Goal: Transaction & Acquisition: Purchase product/service

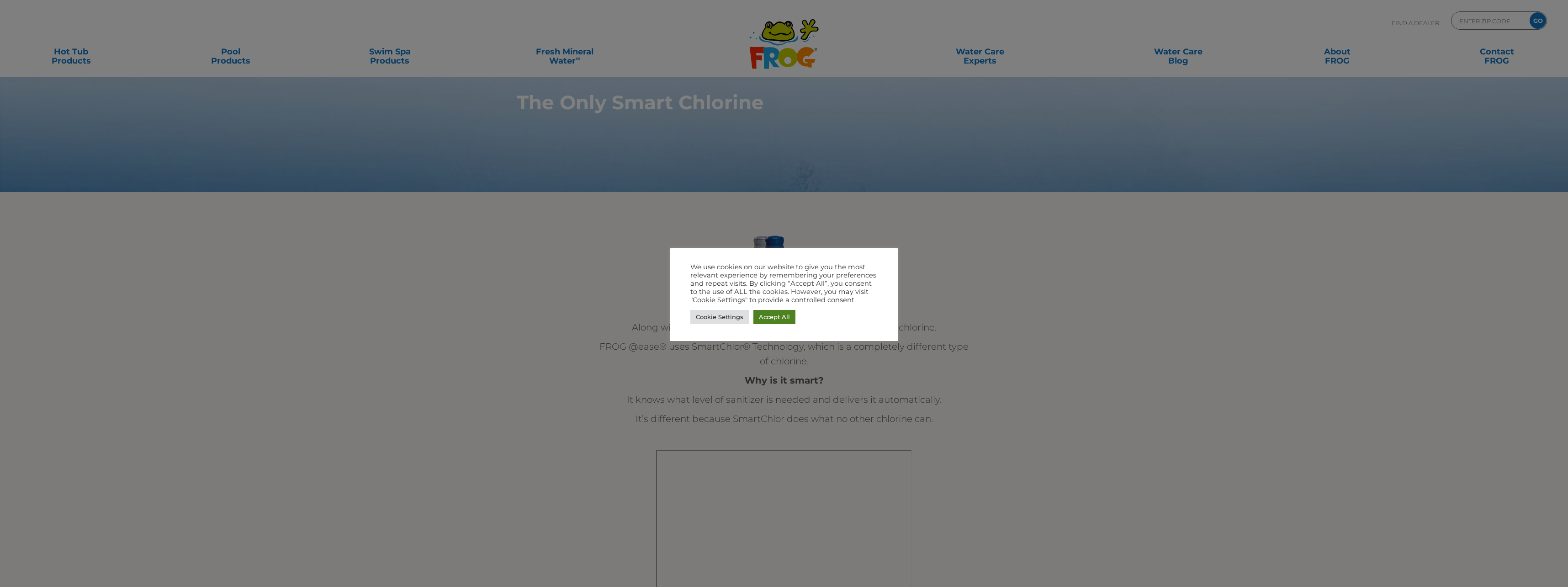
click at [773, 316] on link "Accept All" at bounding box center [773, 316] width 42 height 15
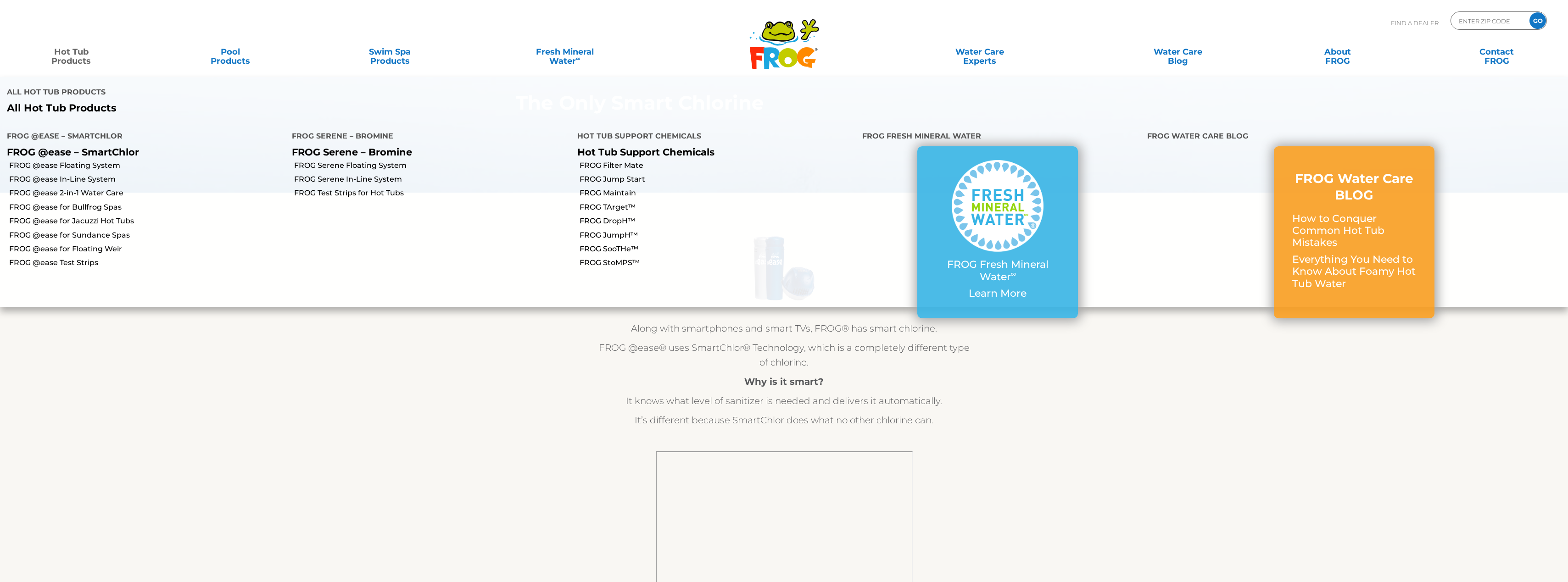
click at [68, 52] on link "Hot Tub Products" at bounding box center [70, 52] width 124 height 19
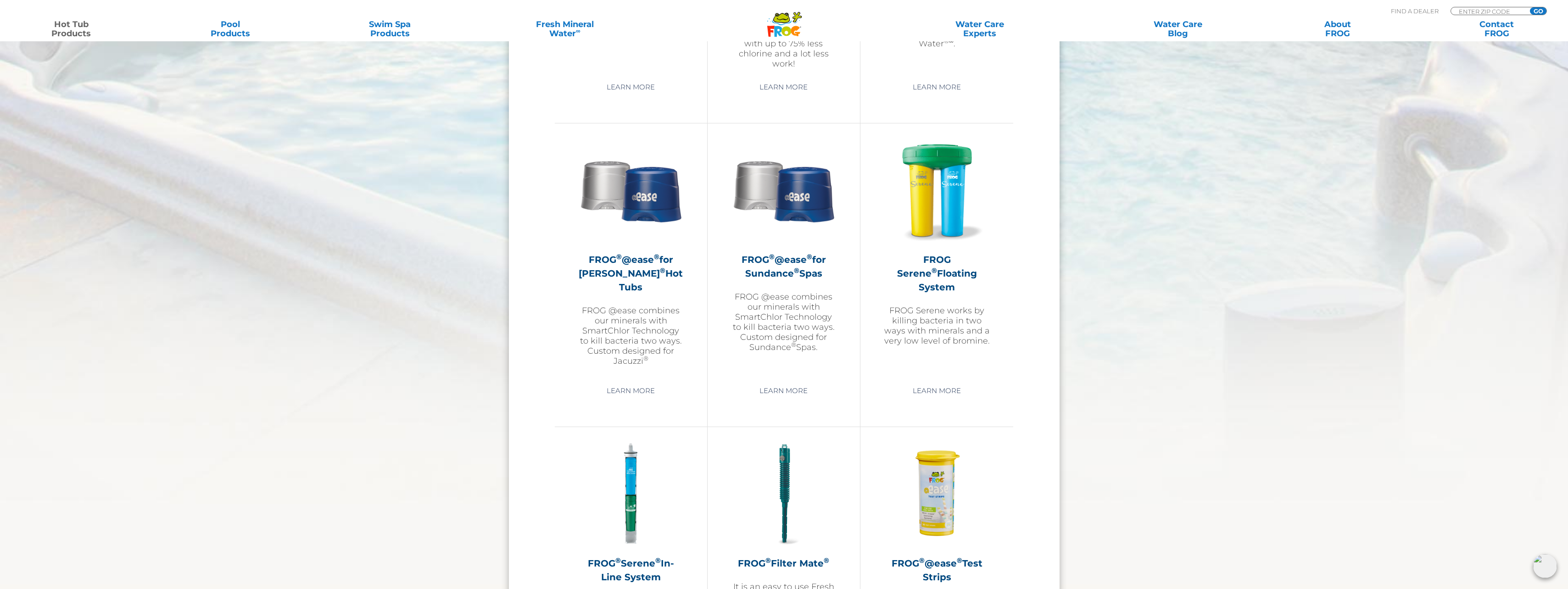
scroll to position [1560, 0]
click at [640, 268] on h2 "FROG ® @ease ® for Jacuzzi ® Hot Tubs" at bounding box center [630, 272] width 106 height 41
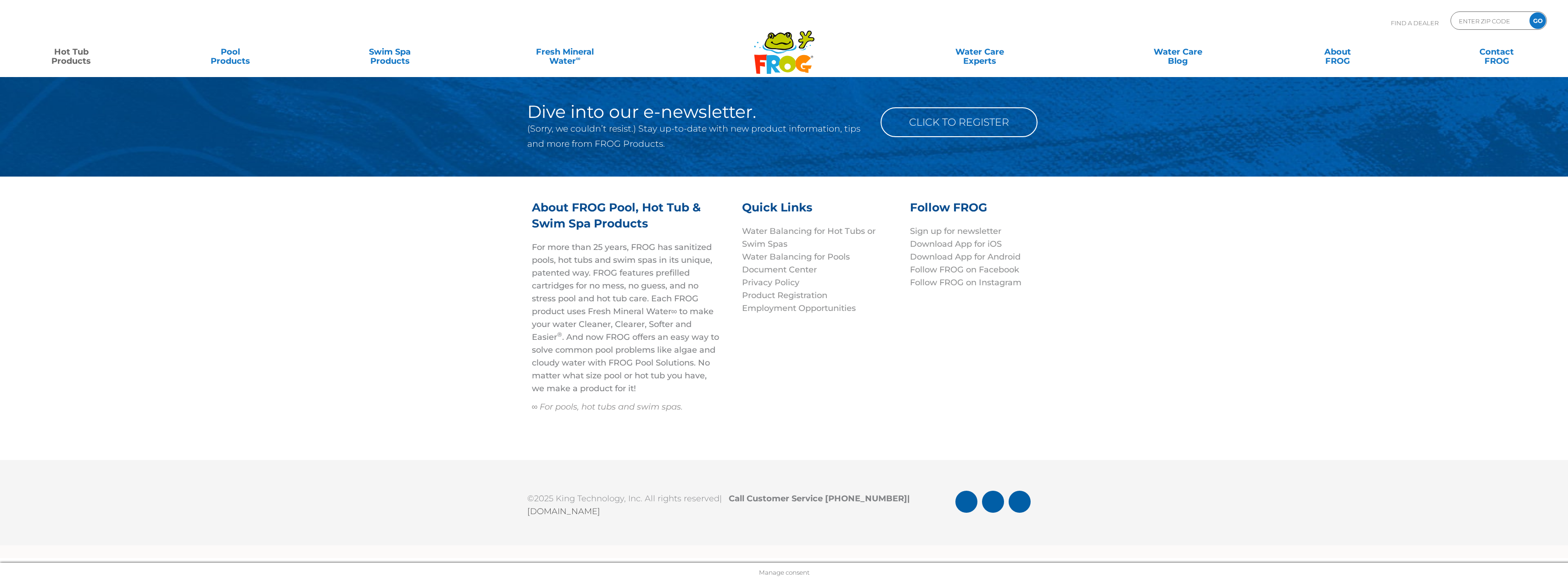
scroll to position [3754, 0]
